Goal: Information Seeking & Learning: Learn about a topic

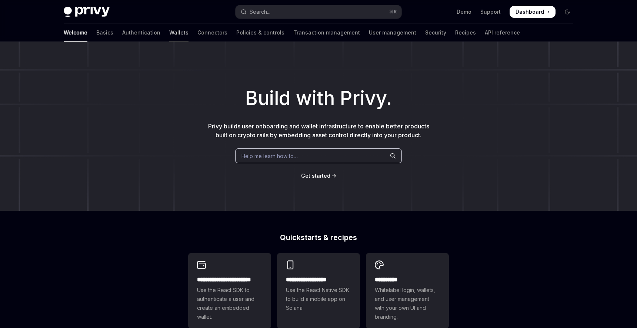
click at [169, 34] on link "Wallets" at bounding box center [178, 33] width 19 height 18
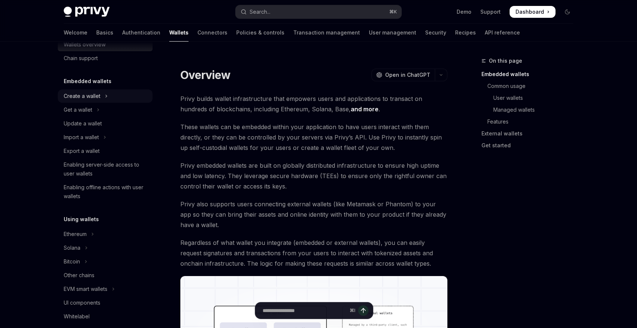
scroll to position [20, 0]
click at [104, 111] on button "Get a wallet" at bounding box center [105, 108] width 95 height 13
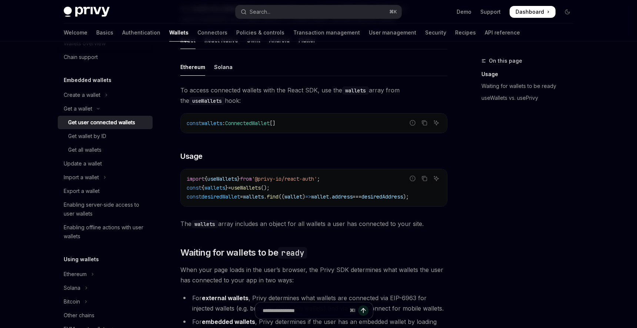
scroll to position [243, 0]
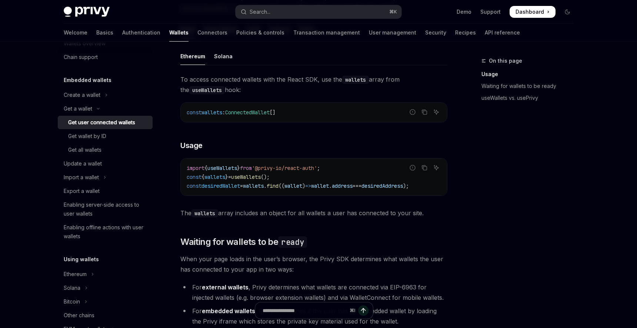
click at [298, 180] on code "import { useWallets } from '@privy-io/react-auth' ; const { wallets } = useWall…" at bounding box center [314, 176] width 255 height 27
copy code "const { wallets } = useWallets ();"
click at [340, 161] on div "import { useWallets } from '@privy-io/react-auth' ; const { wallets } = useWall…" at bounding box center [314, 176] width 266 height 37
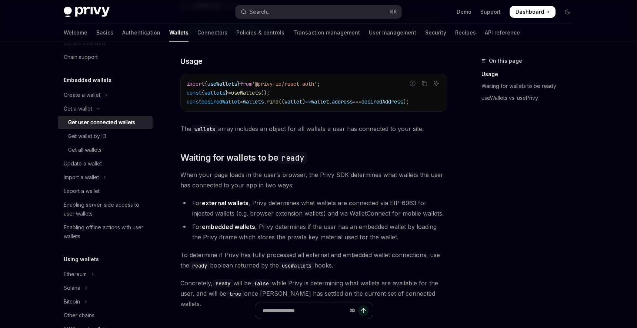
scroll to position [334, 0]
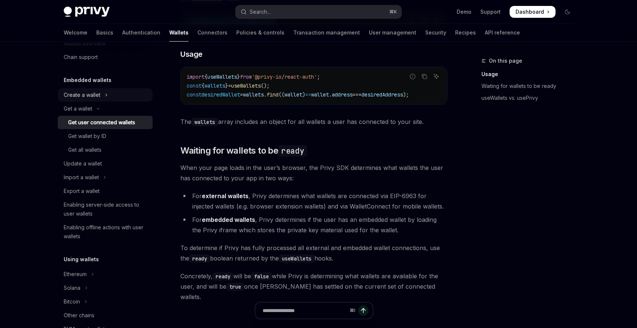
click at [95, 93] on div "Create a wallet" at bounding box center [82, 94] width 37 height 9
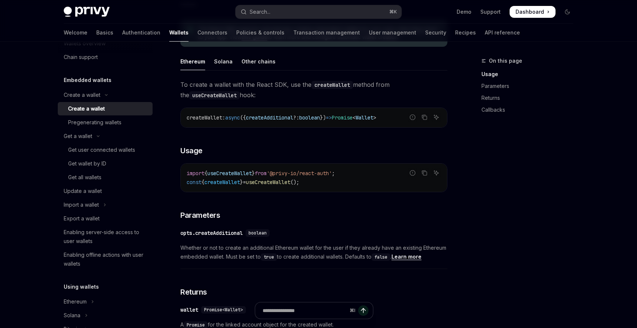
scroll to position [209, 0]
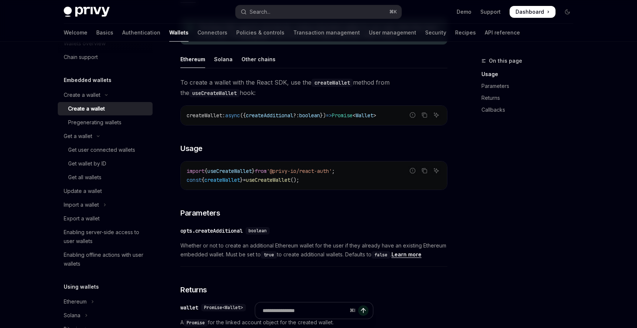
click at [263, 183] on span "useCreateWallet" at bounding box center [268, 179] width 44 height 7
copy code "const { createWallet } = useCreateWallet ();"
click at [285, 135] on div "To create a wallet with the React SDK, use the createWallet method from the use…" at bounding box center [313, 317] width 267 height 480
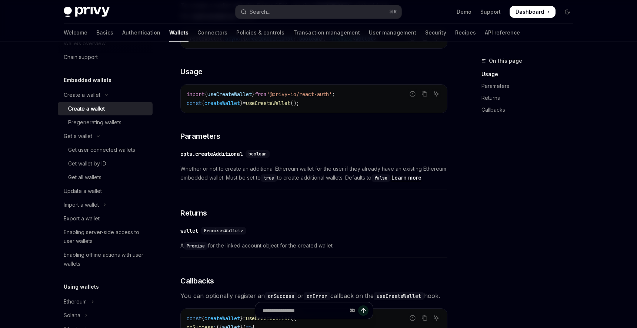
scroll to position [219, 0]
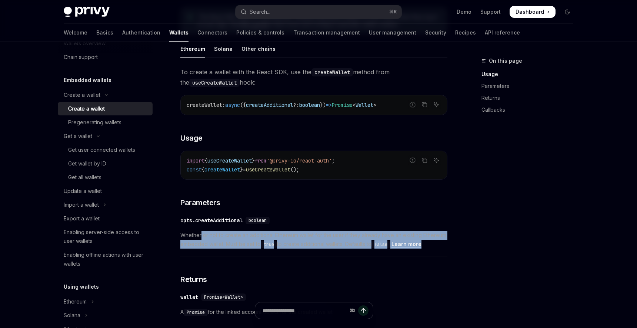
drag, startPoint x: 200, startPoint y: 234, endPoint x: 242, endPoint y: 249, distance: 44.1
click at [242, 249] on div "​ opts.createAdditional boolean Whether or not to create an additional Ethereum…" at bounding box center [313, 234] width 267 height 44
click at [228, 248] on span "Whether or not to create an additional Ethereum wallet for the user if they alr…" at bounding box center [313, 240] width 267 height 18
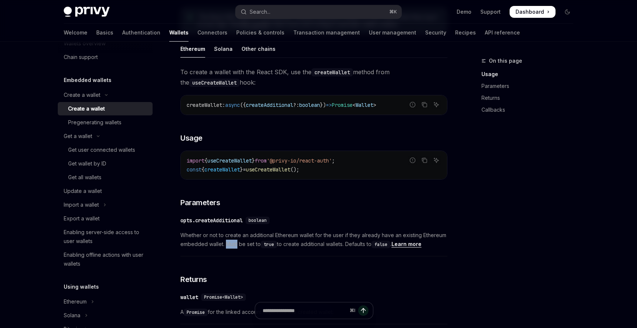
click at [228, 248] on span "Whether or not to create an additional Ethereum wallet for the user if they alr…" at bounding box center [313, 240] width 267 height 18
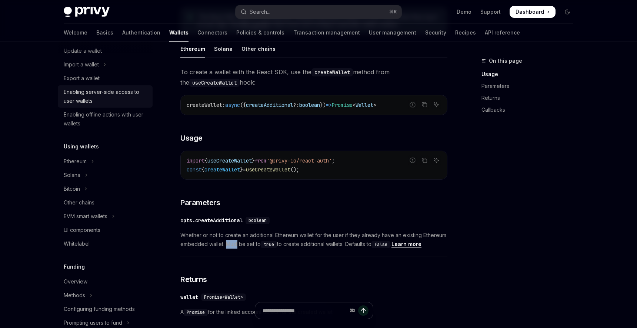
scroll to position [170, 0]
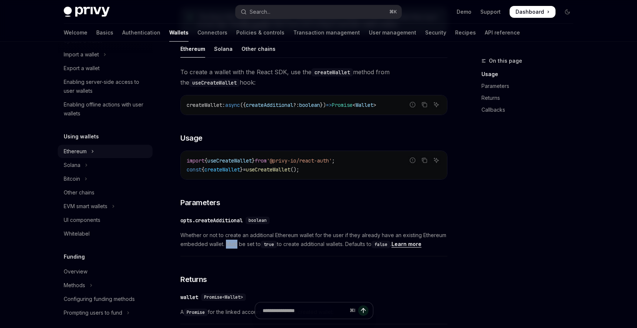
click at [101, 155] on button "Ethereum" at bounding box center [105, 151] width 95 height 13
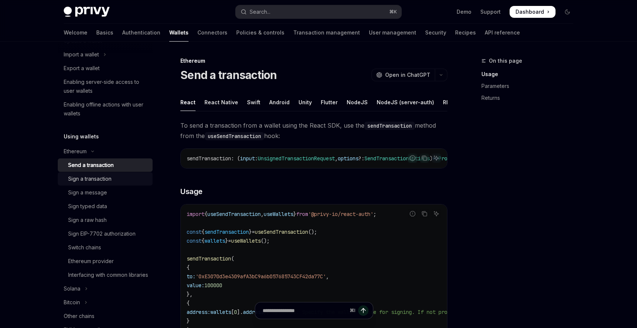
click at [129, 175] on div "Sign a transaction" at bounding box center [108, 178] width 80 height 9
type textarea "*"
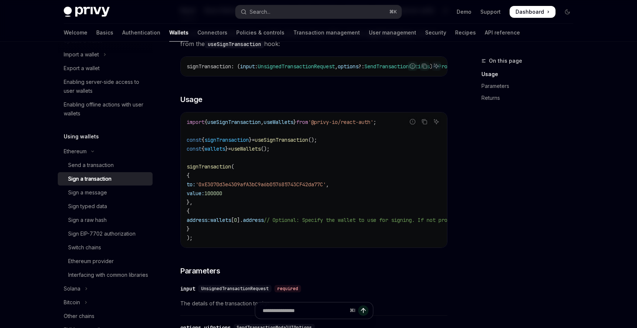
scroll to position [92, 0]
click at [299, 143] on span "useSignTransaction" at bounding box center [281, 139] width 53 height 7
copy code "const { signTransaction } = useSignTransaction ();"
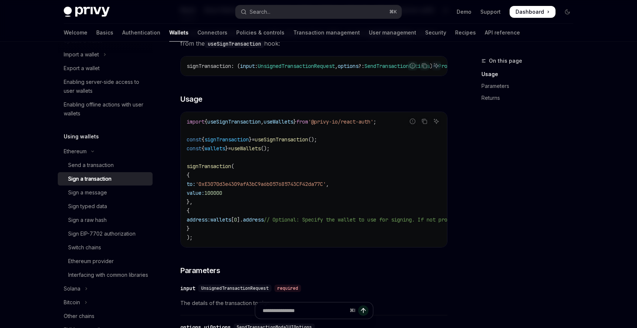
click at [350, 172] on code "import { useSignTransaction , useWallets } from '@privy-io/react-auth' ; const …" at bounding box center [381, 179] width 388 height 125
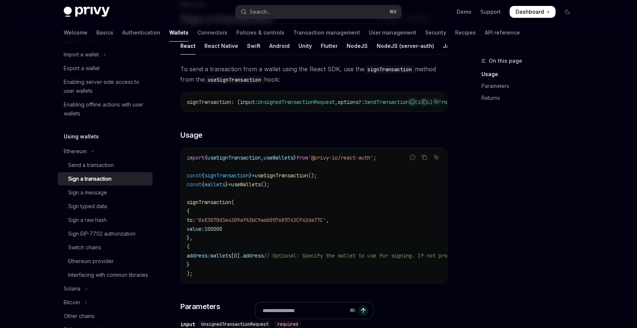
scroll to position [62, 0]
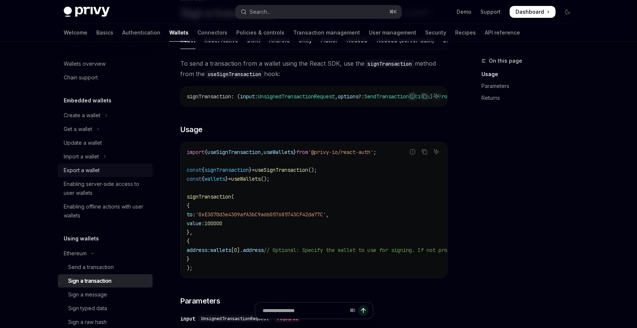
click at [116, 164] on link "Export a wallet" at bounding box center [105, 169] width 95 height 13
type textarea "*"
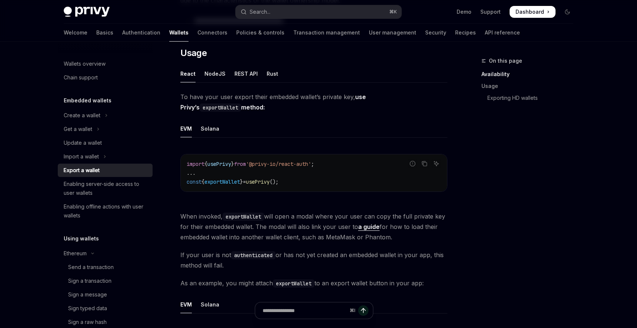
scroll to position [178, 0]
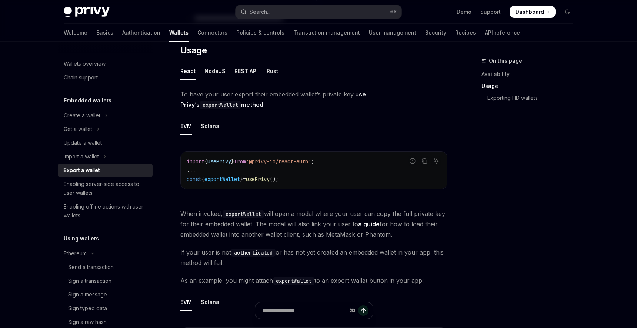
click at [240, 179] on span "exportWallet" at bounding box center [223, 179] width 36 height 7
click at [229, 179] on span "exportWallet" at bounding box center [223, 179] width 36 height 7
copy span "exportWallet"
